Goal: Task Accomplishment & Management: Manage account settings

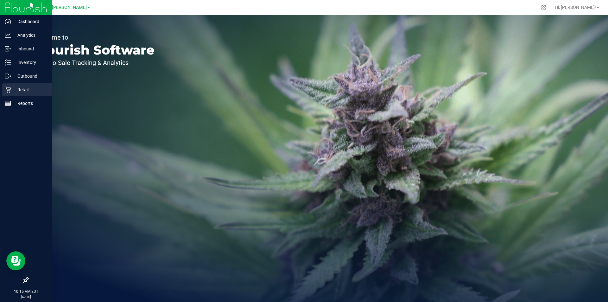
click at [29, 87] on p "Retail" at bounding box center [30, 90] width 38 height 8
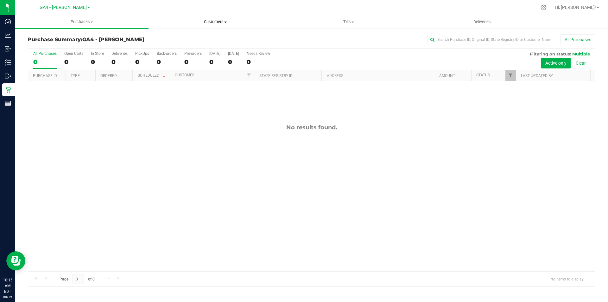
click at [224, 20] on span "Customers" at bounding box center [215, 22] width 133 height 6
click at [172, 37] on span "All customers" at bounding box center [171, 37] width 46 height 5
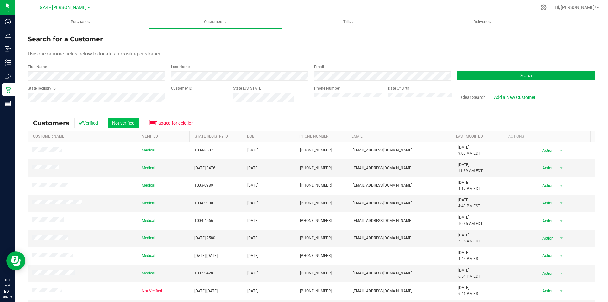
click at [124, 123] on button "Not verified" at bounding box center [123, 122] width 31 height 11
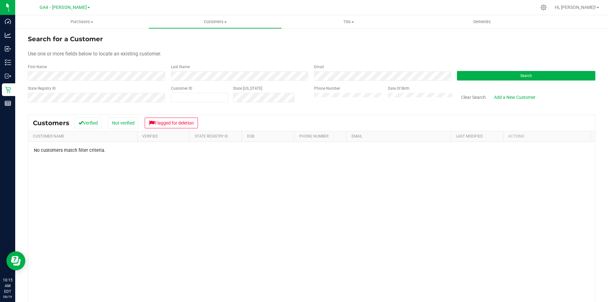
click at [223, 54] on div "Use one or more fields below to locate an existing customer." at bounding box center [311, 54] width 567 height 8
click at [131, 72] on div "First Name Last Name Email Search" at bounding box center [311, 72] width 567 height 17
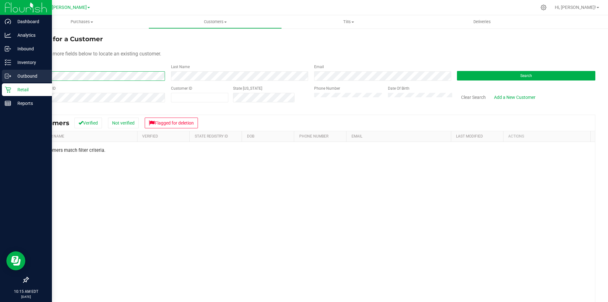
click at [0, 75] on div "Dashboard Analytics Inbound Inventory Outbound Retail Reports 10:15 AM EDT [DAT…" at bounding box center [304, 151] width 608 height 302
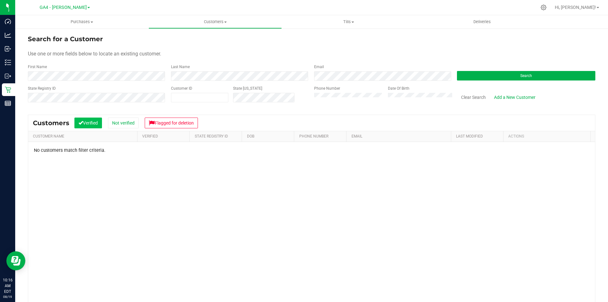
click at [98, 119] on button "Verified" at bounding box center [88, 122] width 28 height 11
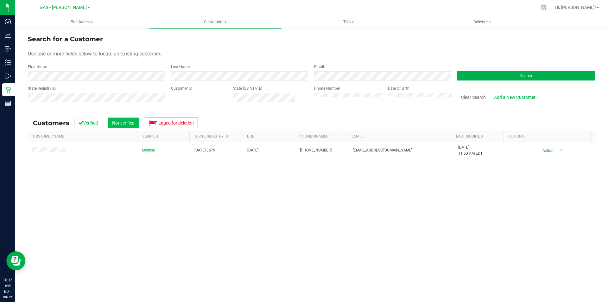
click at [122, 124] on button "Not verified" at bounding box center [123, 122] width 31 height 11
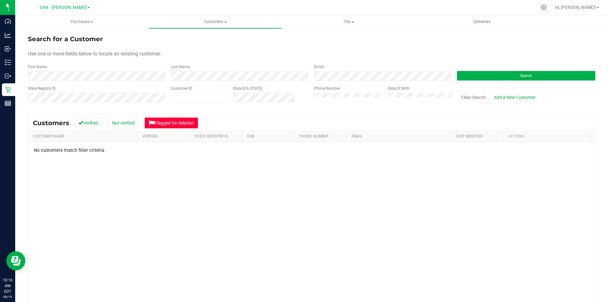
click at [178, 125] on button "Flagged for deletion" at bounding box center [171, 122] width 53 height 11
click at [89, 126] on button "Verified" at bounding box center [88, 122] width 28 height 11
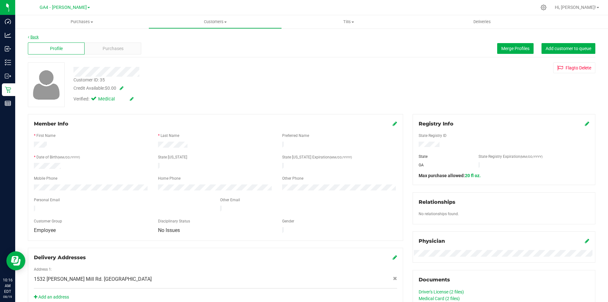
click at [35, 38] on link "Back" at bounding box center [33, 37] width 11 height 4
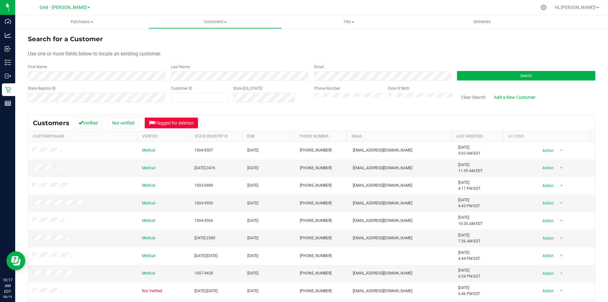
click at [172, 121] on button "Flagged for deletion" at bounding box center [171, 122] width 53 height 11
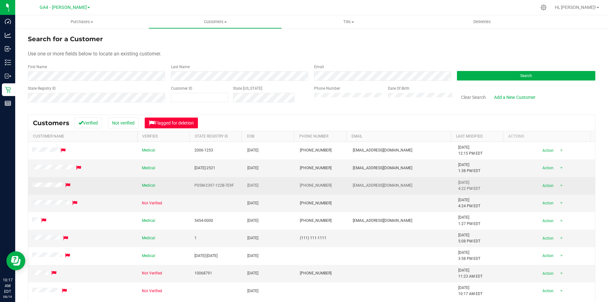
scroll to position [52, 0]
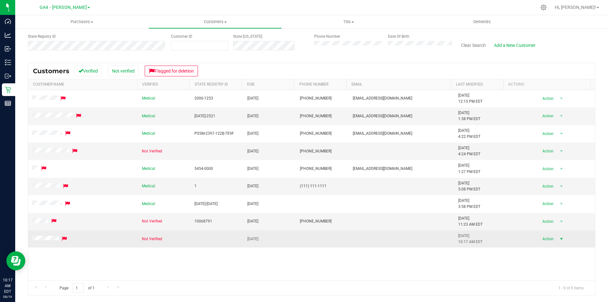
click at [545, 238] on span "Action" at bounding box center [546, 238] width 21 height 9
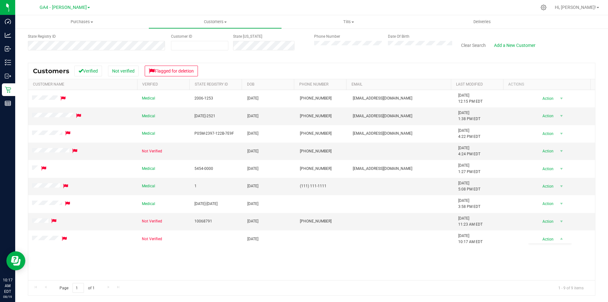
click at [430, 262] on div "Medical 2006-1253 [DATE] (404) 202-3455 [EMAIL_ADDRESS][DOMAIN_NAME] [DATE] 12:…" at bounding box center [311, 185] width 566 height 190
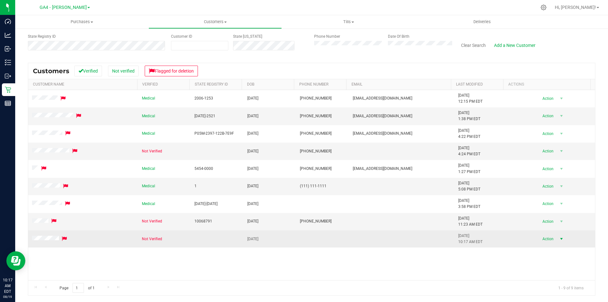
click at [559, 238] on span "select" at bounding box center [561, 238] width 5 height 5
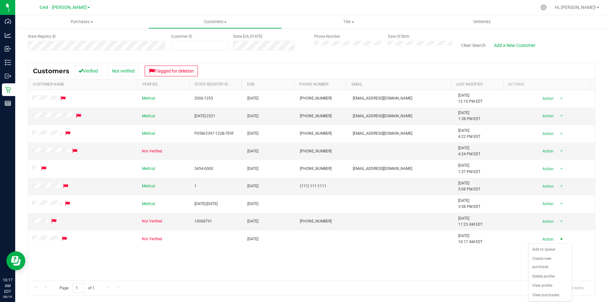
click at [404, 251] on div "Medical 2006-1253 [DATE] (404) 202-3455 [EMAIL_ADDRESS][DOMAIN_NAME] [DATE] 12:…" at bounding box center [311, 185] width 566 height 190
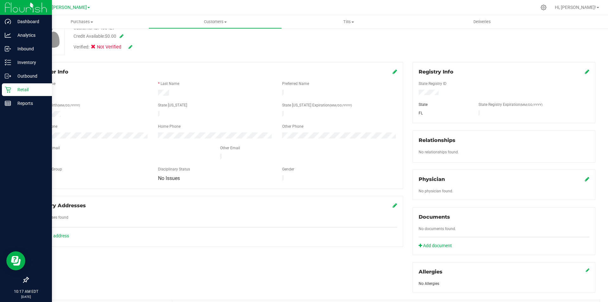
click at [11, 6] on img at bounding box center [26, 7] width 42 height 15
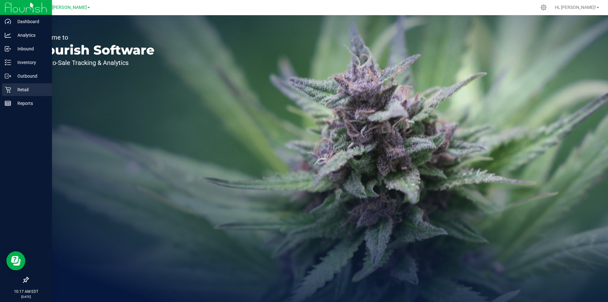
click at [22, 90] on p "Retail" at bounding box center [30, 90] width 38 height 8
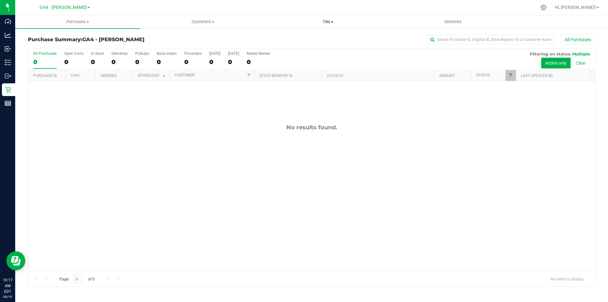
click at [328, 21] on span "Tills" at bounding box center [328, 22] width 124 height 6
click at [302, 37] on span "Manage tills" at bounding box center [286, 37] width 43 height 5
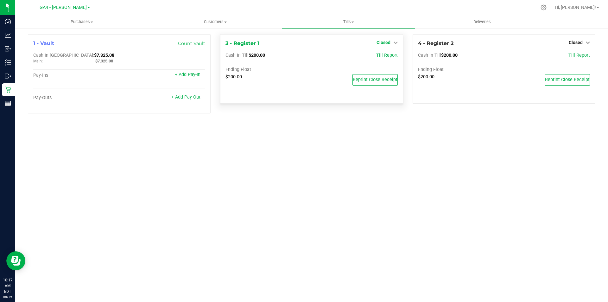
click at [383, 44] on span "Closed" at bounding box center [383, 42] width 14 height 5
click at [379, 57] on link "Open Till" at bounding box center [383, 55] width 17 height 5
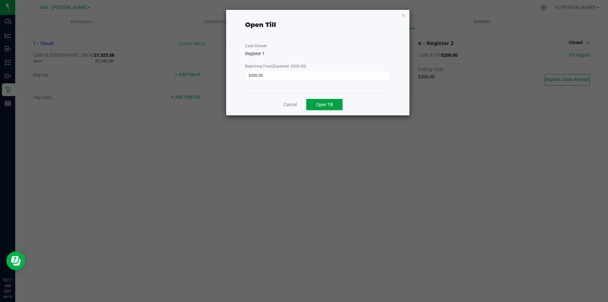
click at [330, 104] on span "Open Till" at bounding box center [324, 104] width 17 height 5
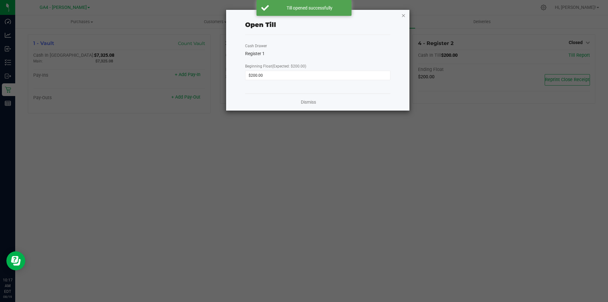
drag, startPoint x: 403, startPoint y: 16, endPoint x: 528, endPoint y: 32, distance: 126.2
click at [403, 16] on icon "button" at bounding box center [403, 15] width 4 height 8
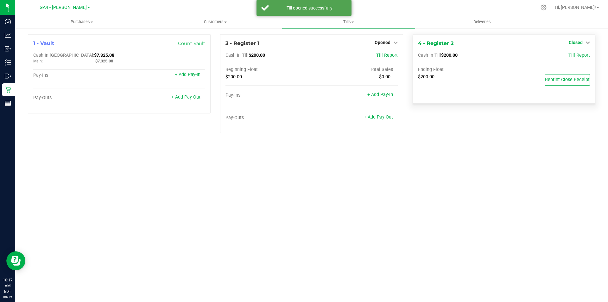
click at [572, 41] on span "Closed" at bounding box center [575, 42] width 14 height 5
click at [576, 57] on link "Open Till" at bounding box center [575, 55] width 17 height 5
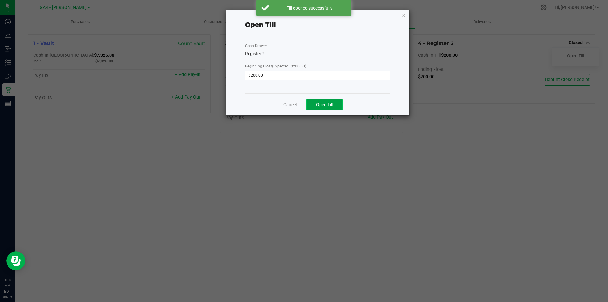
click at [321, 104] on span "Open Till" at bounding box center [324, 104] width 17 height 5
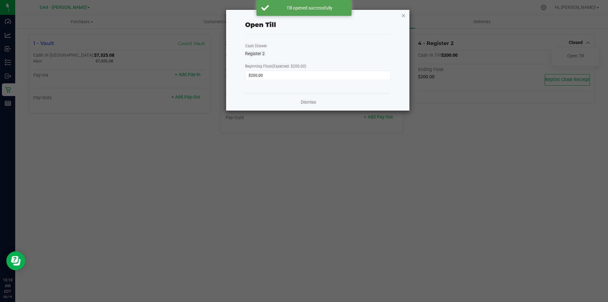
click at [403, 16] on icon "button" at bounding box center [403, 15] width 4 height 8
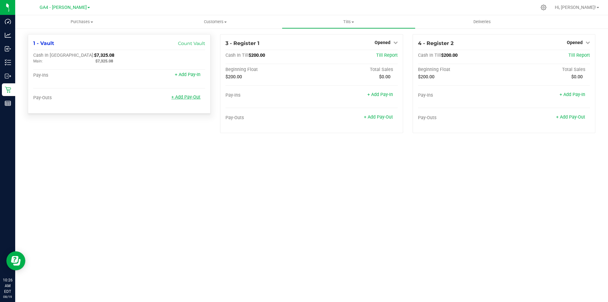
click at [191, 100] on link "+ Add Pay-Out" at bounding box center [185, 96] width 29 height 5
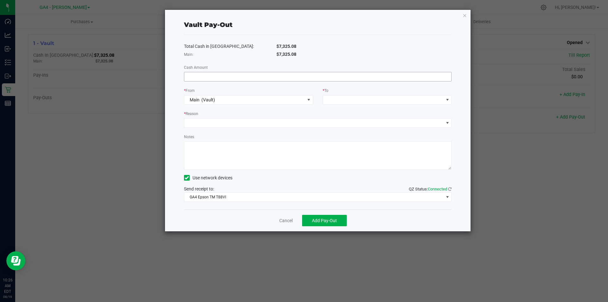
click at [199, 77] on input at bounding box center [317, 76] width 267 height 9
type input "$5,275.08"
click at [340, 97] on span at bounding box center [383, 99] width 121 height 9
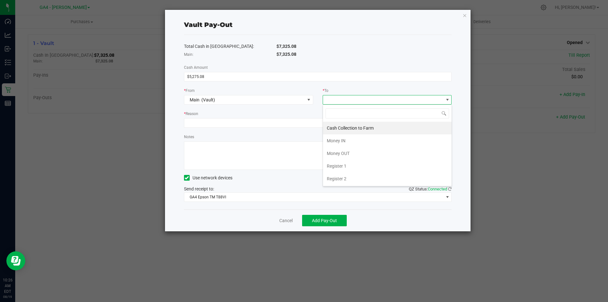
scroll to position [9, 129]
click at [348, 126] on span "Cash Collection to Farm" at bounding box center [350, 127] width 47 height 5
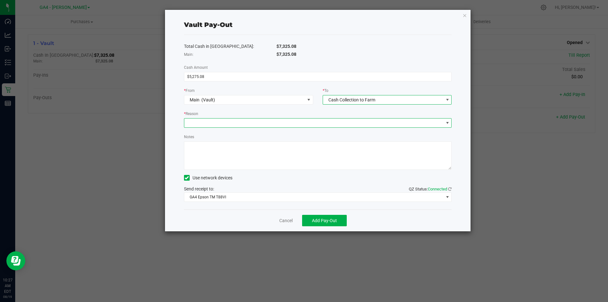
click at [227, 118] on div "* Reason" at bounding box center [317, 118] width 277 height 17
click at [227, 119] on span at bounding box center [313, 122] width 259 height 9
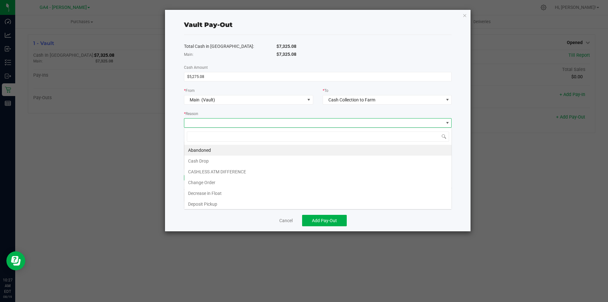
scroll to position [9, 267]
click at [218, 203] on li "Deposit Pickup" at bounding box center [317, 203] width 267 height 11
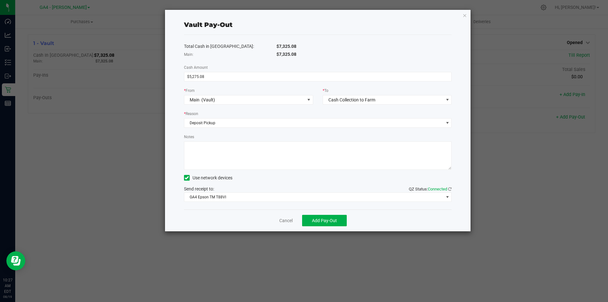
click at [228, 159] on textarea "Notes" at bounding box center [318, 155] width 268 height 28
click at [263, 146] on textarea "Notes" at bounding box center [318, 155] width 268 height 28
type textarea "Cash collection [DATE] - [DATE]. Pick-up by [PERSON_NAME], Y241481890 -gw"
click at [184, 178] on span at bounding box center [187, 178] width 6 height 6
click at [0, 0] on input "Use network devices" at bounding box center [0, 0] width 0 height 0
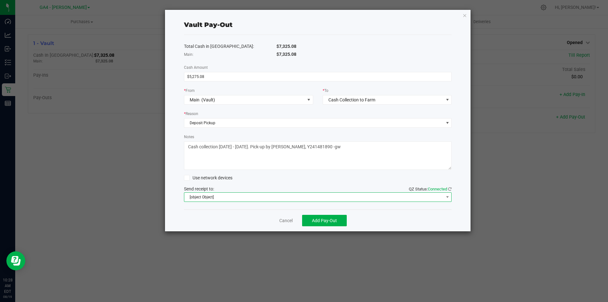
click at [228, 200] on span "[object Object]" at bounding box center [313, 196] width 259 height 9
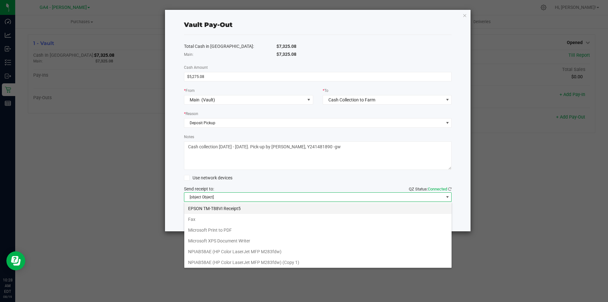
click at [274, 207] on Receipt5 "EPSON TM-T88VI Receipt5" at bounding box center [317, 208] width 267 height 11
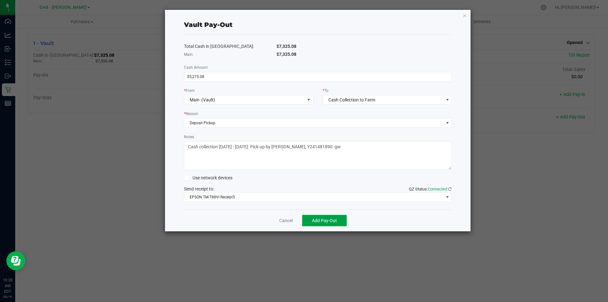
click at [321, 222] on span "Add Pay-Out" at bounding box center [324, 220] width 25 height 5
click at [463, 16] on icon "button" at bounding box center [464, 15] width 4 height 8
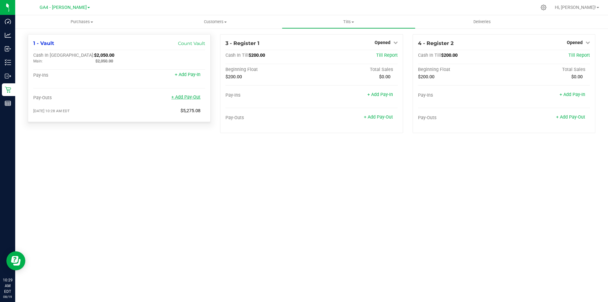
click at [190, 98] on link "+ Add Pay-Out" at bounding box center [185, 96] width 29 height 5
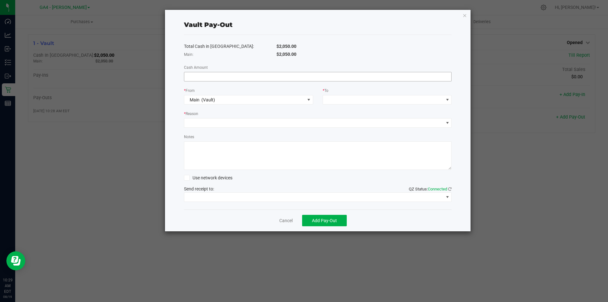
click at [214, 77] on input at bounding box center [317, 76] width 267 height 9
type input "$450.00"
click at [341, 98] on span at bounding box center [383, 99] width 121 height 9
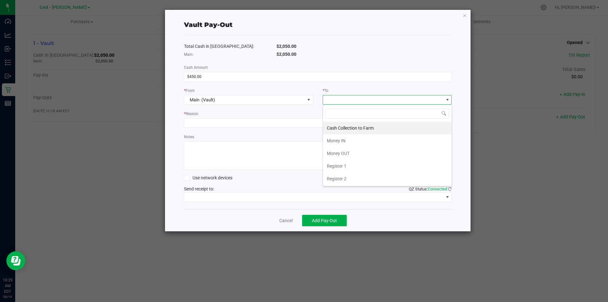
scroll to position [9, 129]
click at [340, 127] on span "Cash Collection to Farm" at bounding box center [350, 127] width 47 height 5
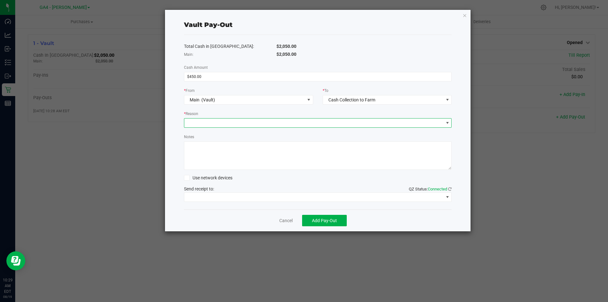
click at [233, 123] on span at bounding box center [313, 122] width 259 height 9
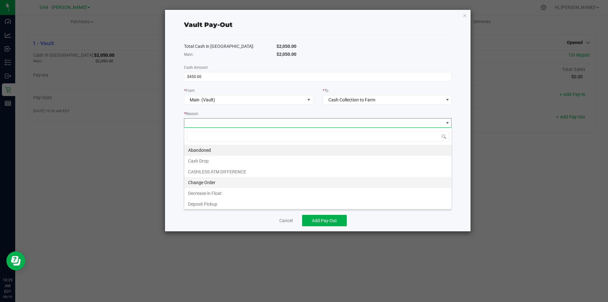
scroll to position [9, 267]
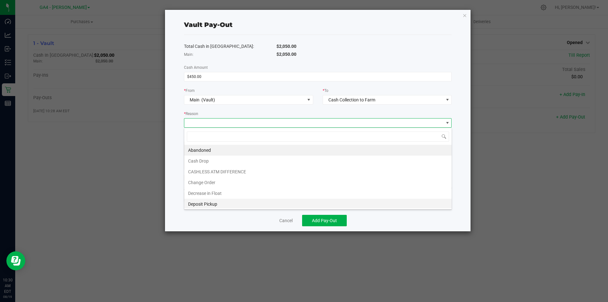
click at [213, 202] on li "Deposit Pickup" at bounding box center [317, 203] width 267 height 11
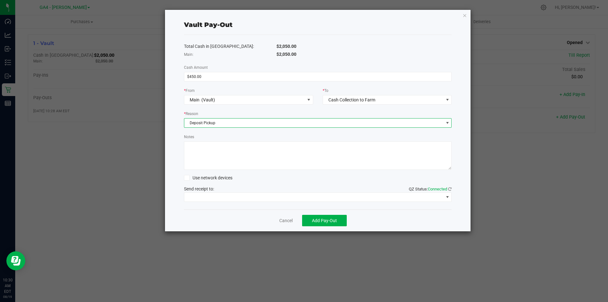
click at [210, 148] on textarea "Notes" at bounding box center [318, 155] width 268 height 28
type textarea "[PERSON_NAME][MEDICAL_DATA]"
click at [329, 218] on span "Add Pay-Out" at bounding box center [324, 220] width 25 height 5
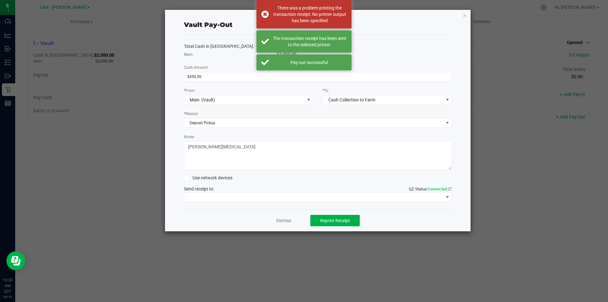
click at [462, 14] on icon "button" at bounding box center [464, 15] width 4 height 8
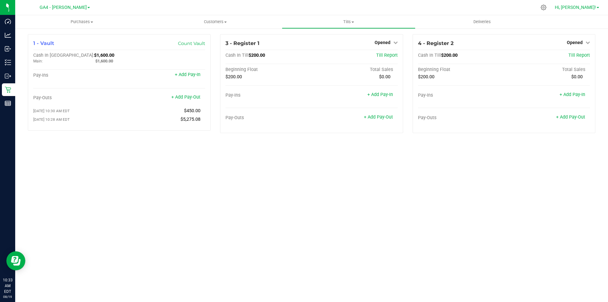
click at [587, 8] on span "Hi, [PERSON_NAME]!" at bounding box center [574, 7] width 41 height 5
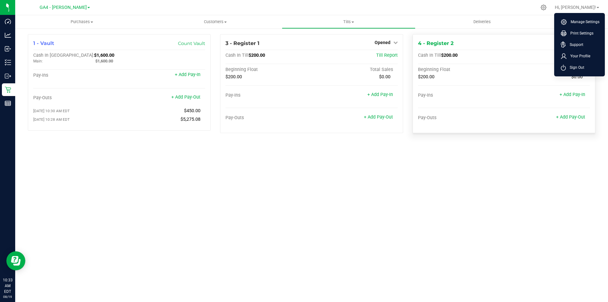
click at [582, 66] on span "Sign Out" at bounding box center [575, 67] width 18 height 6
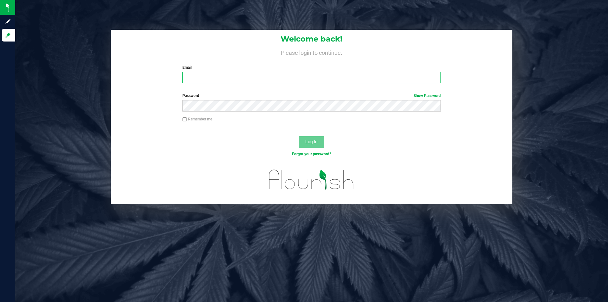
click at [259, 78] on input "Email" at bounding box center [311, 77] width 258 height 11
type input "[EMAIL_ADDRESS][DOMAIN_NAME]"
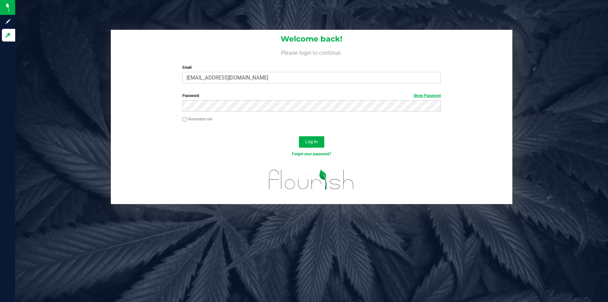
click at [421, 95] on link "Show Password" at bounding box center [426, 95] width 27 height 4
click at [313, 140] on span "Log In" at bounding box center [311, 141] width 12 height 5
